Goal: Information Seeking & Learning: Learn about a topic

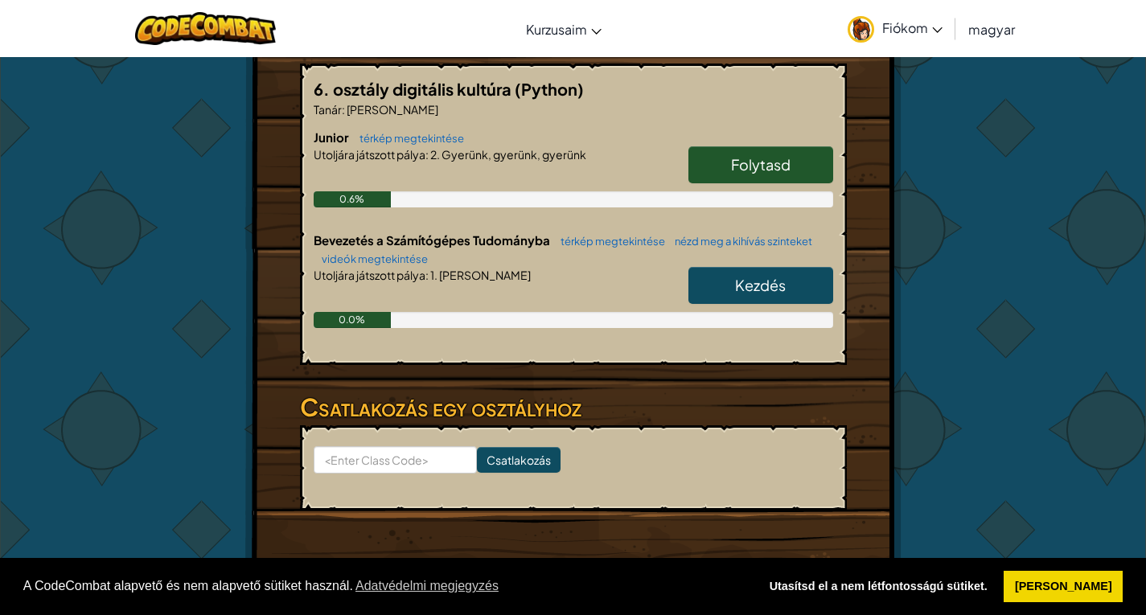
scroll to position [322, 0]
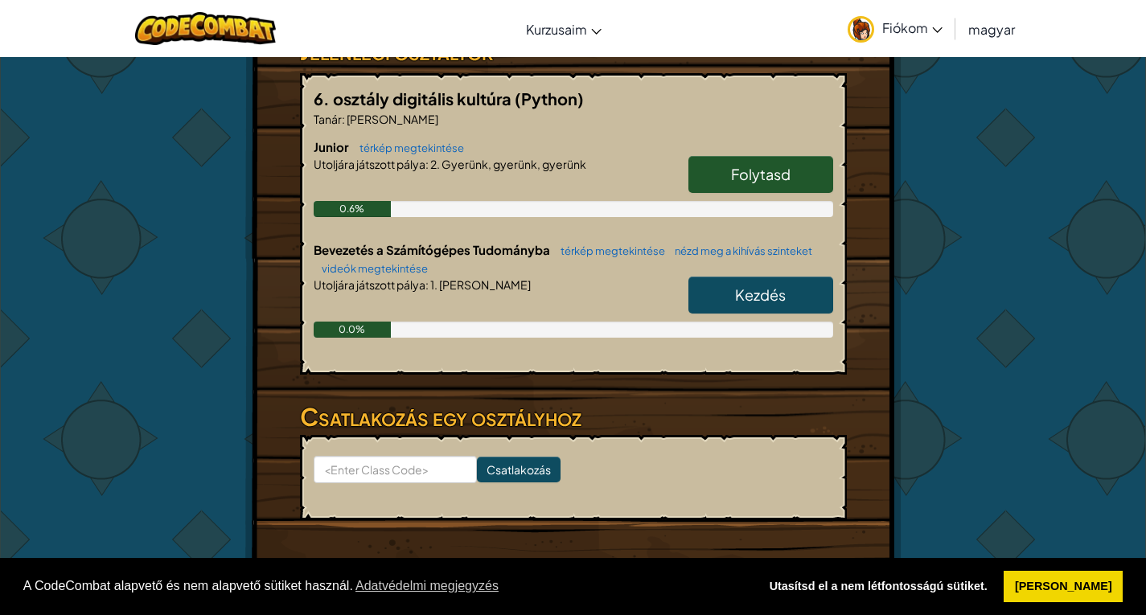
click at [774, 174] on span "Folytasd" at bounding box center [761, 174] width 60 height 19
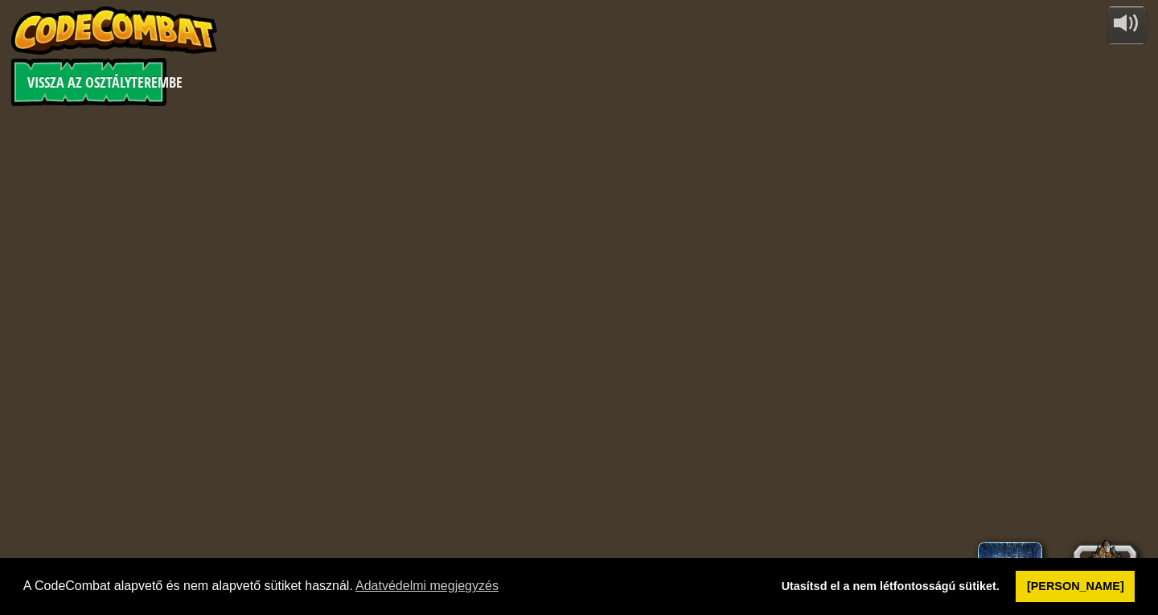
select select "hu"
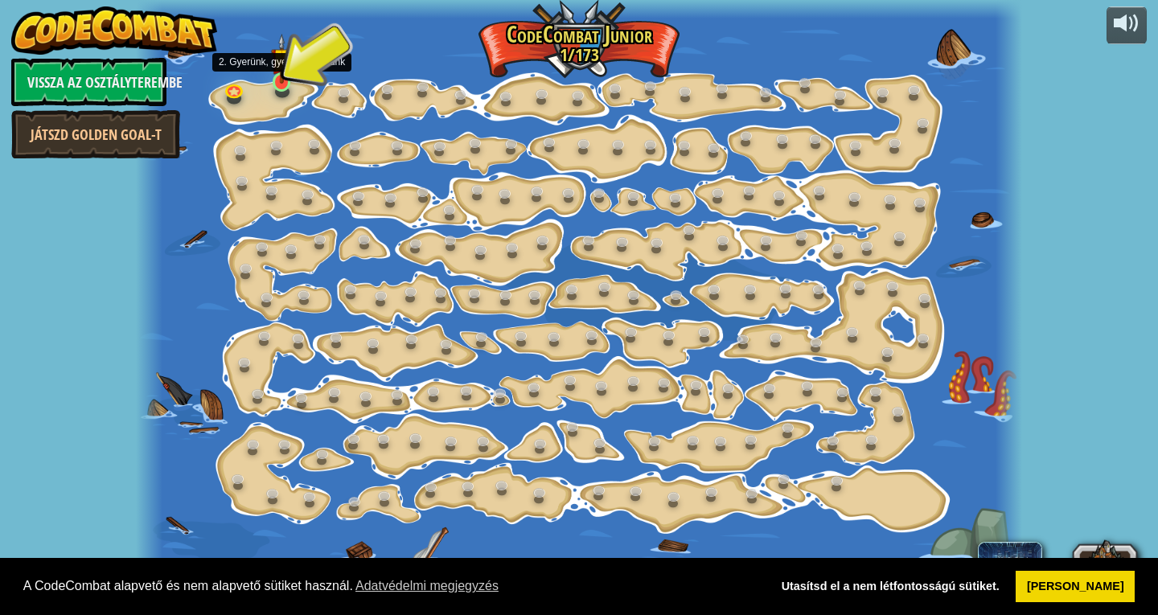
click at [285, 82] on img at bounding box center [282, 59] width 22 height 51
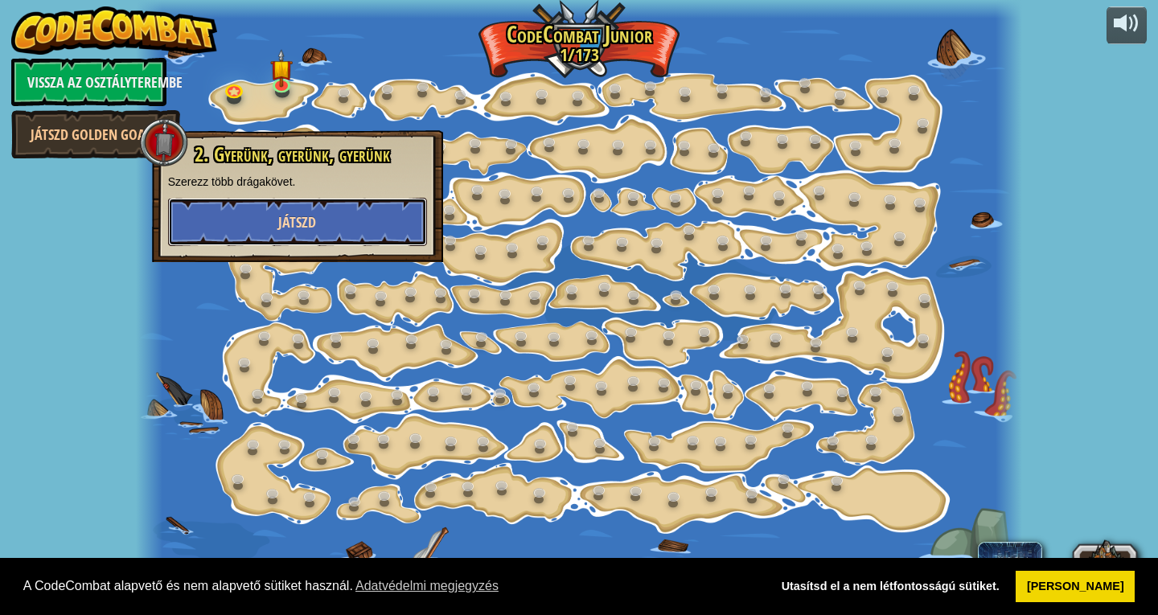
click at [298, 216] on span "Játszd" at bounding box center [297, 222] width 38 height 20
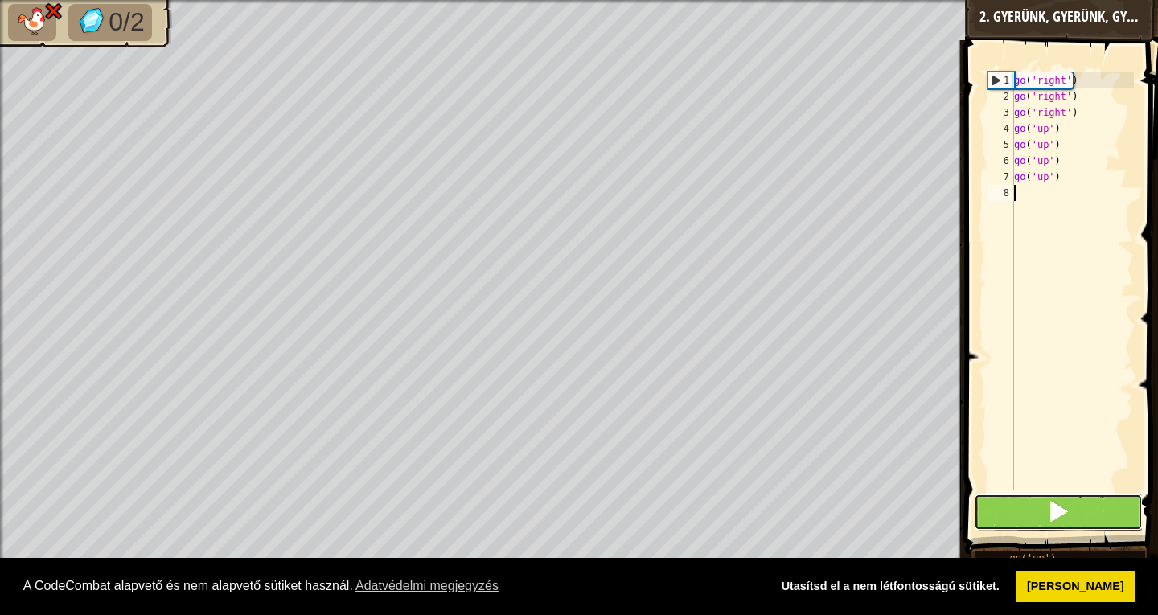
click at [1052, 517] on span at bounding box center [1058, 511] width 23 height 23
